Goal: Task Accomplishment & Management: Manage account settings

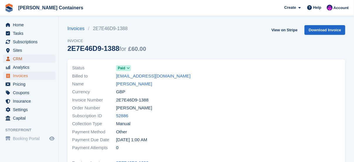
click at [21, 60] on span "CRM" at bounding box center [30, 59] width 35 height 8
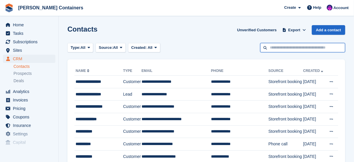
click at [321, 51] on input "text" at bounding box center [302, 48] width 85 height 10
type input "****"
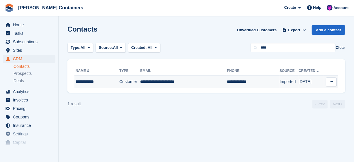
click at [158, 80] on td "**********" at bounding box center [183, 82] width 87 height 12
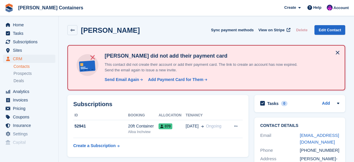
scroll to position [98, 0]
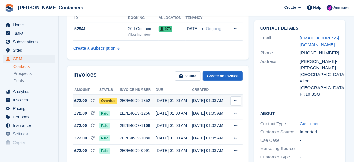
click at [103, 100] on span "Overdue" at bounding box center [108, 101] width 18 height 6
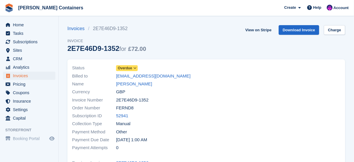
click at [129, 70] on span "Overdue" at bounding box center [125, 68] width 14 height 5
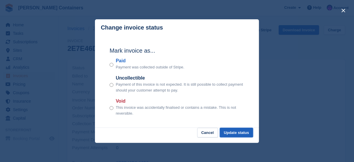
click at [241, 131] on button "Update status" at bounding box center [236, 133] width 33 height 10
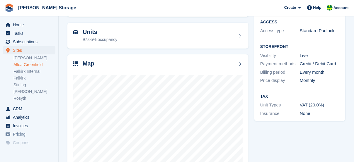
scroll to position [59, 0]
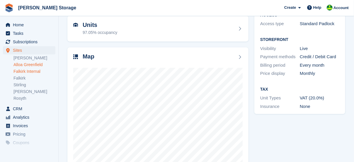
click at [30, 72] on link "Falkirk Internal" at bounding box center [34, 72] width 42 height 6
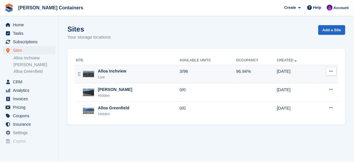
click at [115, 71] on div "Alloa Inchview" at bounding box center [112, 71] width 28 height 6
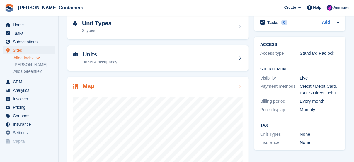
scroll to position [87, 0]
